Goal: Information Seeking & Learning: Learn about a topic

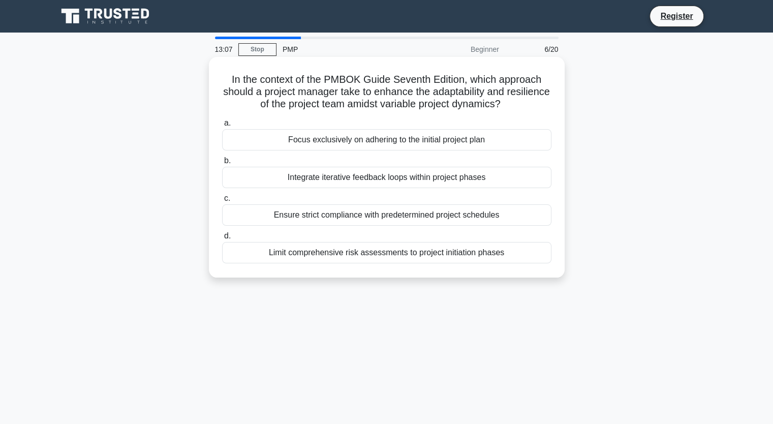
click at [487, 179] on div "Integrate iterative feedback loops within project phases" at bounding box center [386, 177] width 329 height 21
click at [222, 164] on input "b. Integrate iterative feedback loops within project phases" at bounding box center [222, 161] width 0 height 7
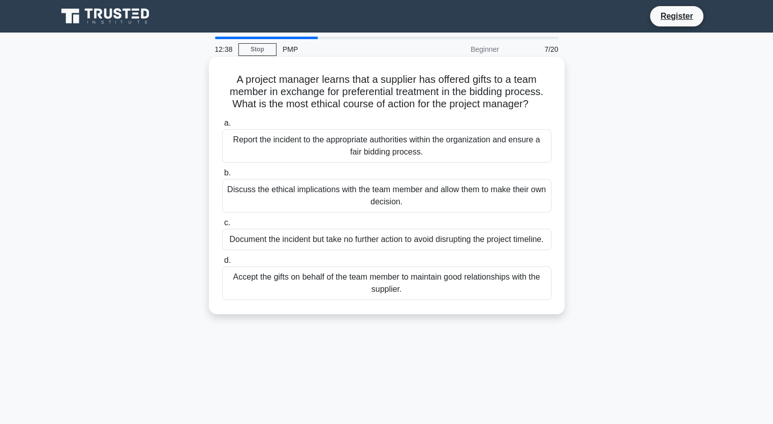
click at [460, 141] on div "Report the incident to the appropriate authorities within the organization and …" at bounding box center [386, 146] width 329 height 34
click at [222, 127] on input "a. Report the incident to the appropriate authorities within the organization a…" at bounding box center [222, 123] width 0 height 7
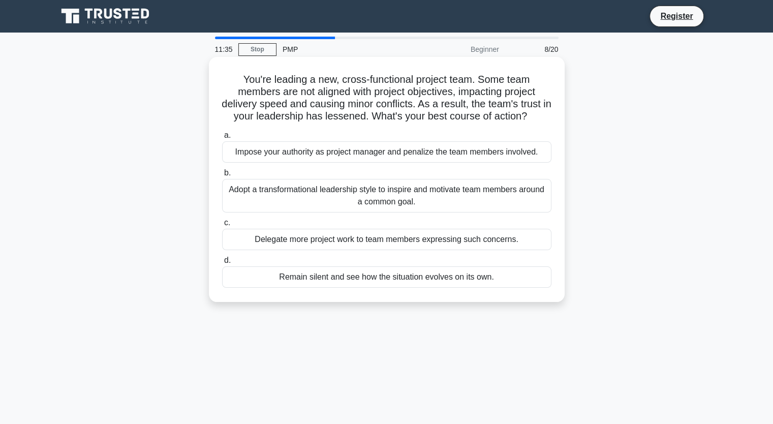
click at [335, 194] on div "Adopt a transformational leadership style to inspire and motivate team members …" at bounding box center [386, 196] width 329 height 34
click at [222, 176] on input "b. Adopt a transformational leadership style to inspire and motivate team membe…" at bounding box center [222, 173] width 0 height 7
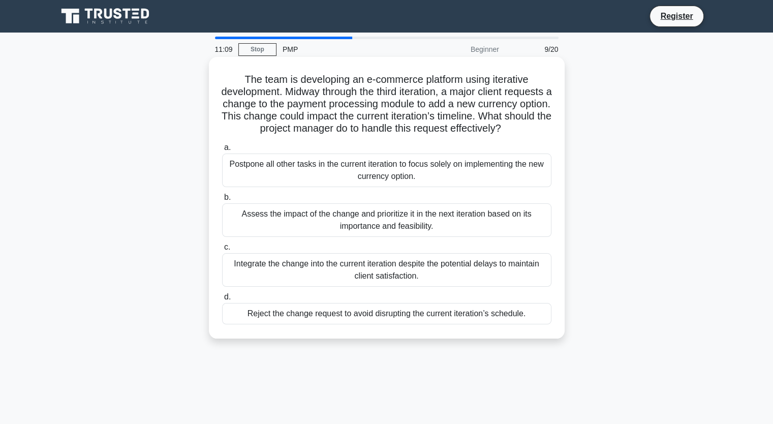
click at [334, 232] on div "Assess the impact of the change and prioritize it in the next iteration based o…" at bounding box center [386, 220] width 329 height 34
click at [291, 232] on div "Assess the impact of the change and prioritize it in the next iteration based o…" at bounding box center [386, 220] width 329 height 34
click at [222, 201] on input "b. Assess the impact of the change and prioritize it in the next iteration base…" at bounding box center [222, 197] width 0 height 7
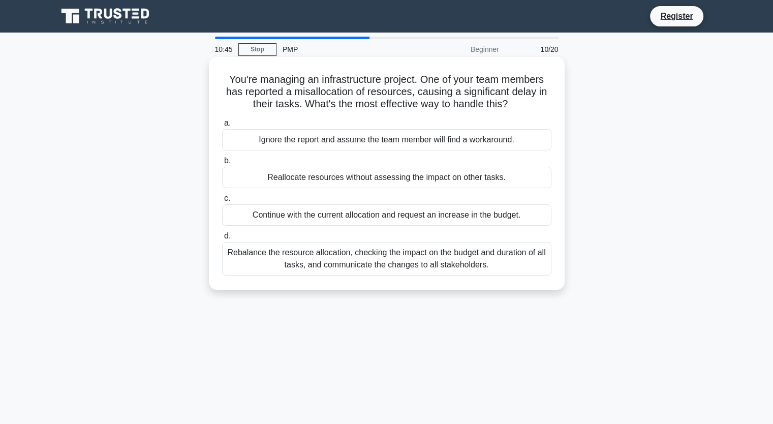
click at [348, 261] on div "Rebalance the resource allocation, checking the impact on the budget and durati…" at bounding box center [386, 259] width 329 height 34
click at [222, 239] on input "d. Rebalance the resource allocation, checking the impact on the budget and dur…" at bounding box center [222, 236] width 0 height 7
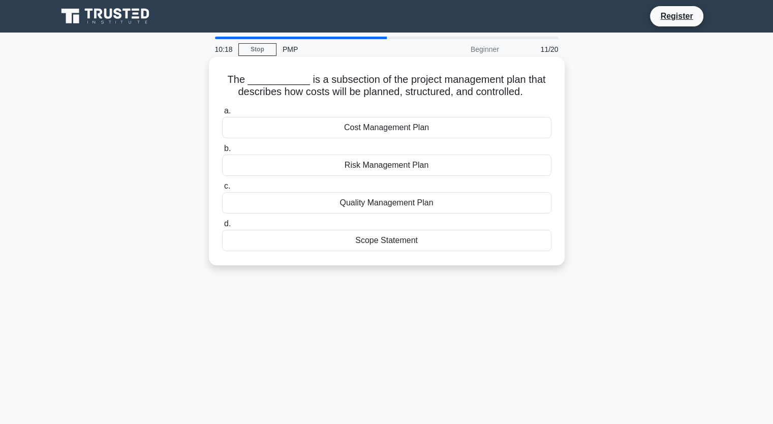
click at [414, 129] on div "Cost Management Plan" at bounding box center [386, 127] width 329 height 21
click at [222, 114] on input "a. Cost Management Plan" at bounding box center [222, 111] width 0 height 7
